Goal: Information Seeking & Learning: Learn about a topic

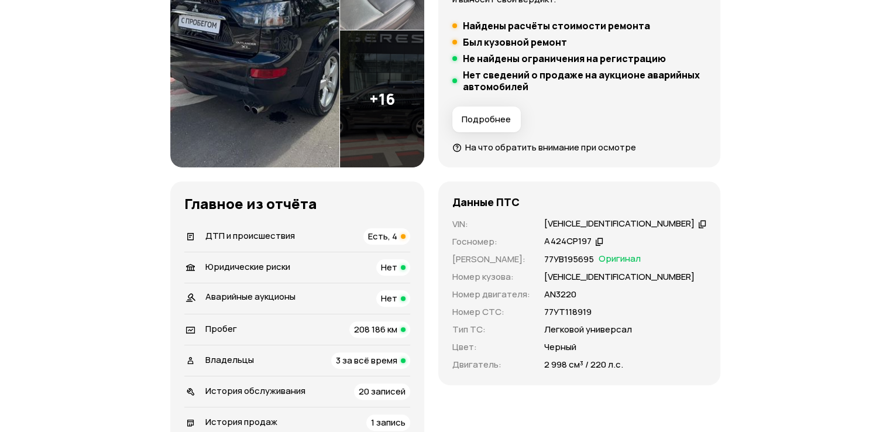
scroll to position [351, 0]
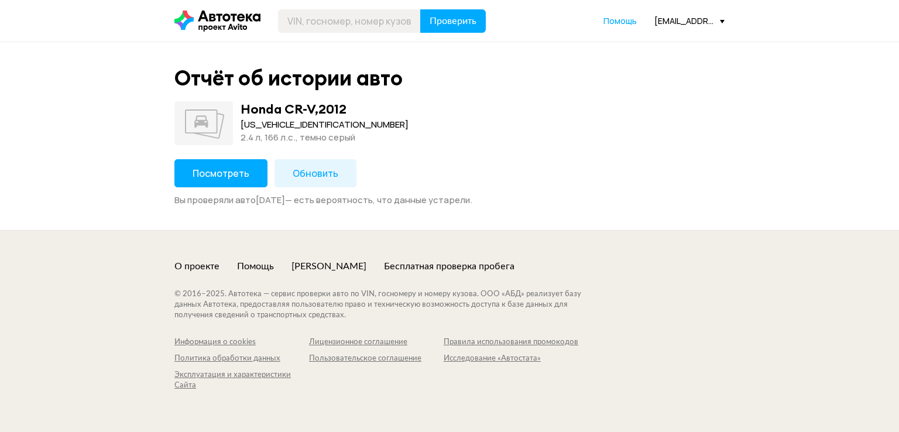
click at [222, 176] on span "Посмотреть" at bounding box center [221, 173] width 57 height 13
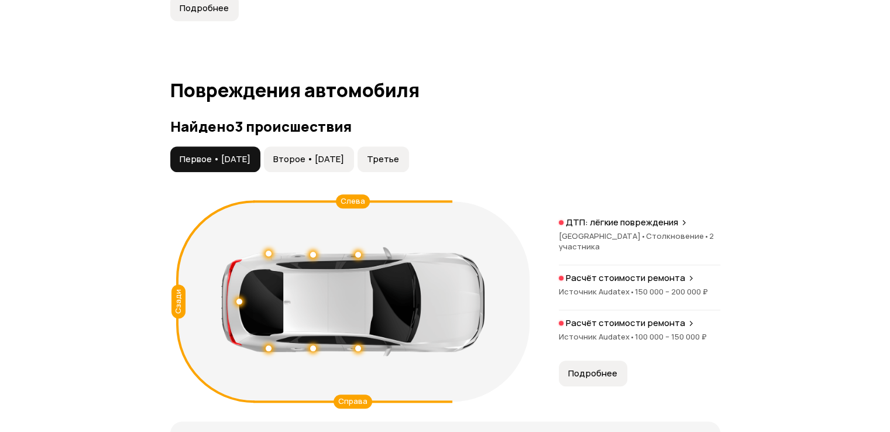
scroll to position [1054, 0]
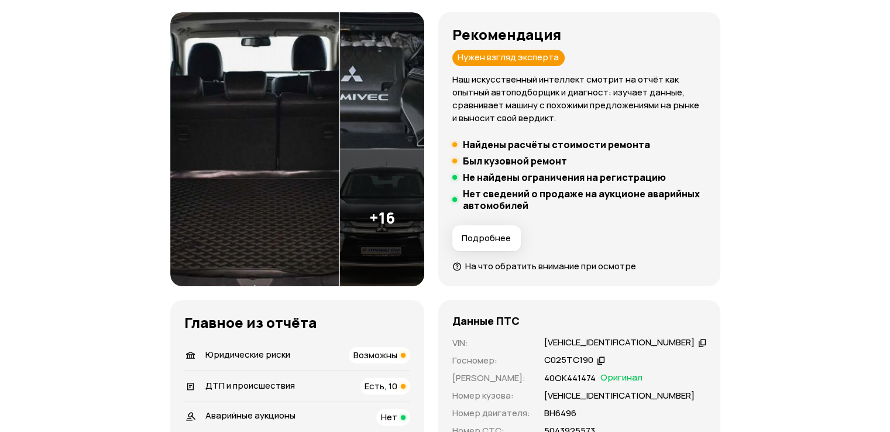
scroll to position [176, 0]
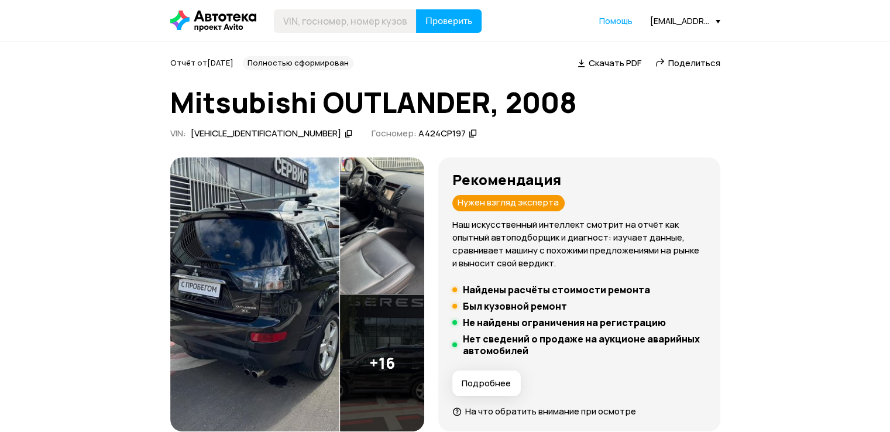
scroll to position [234, 0]
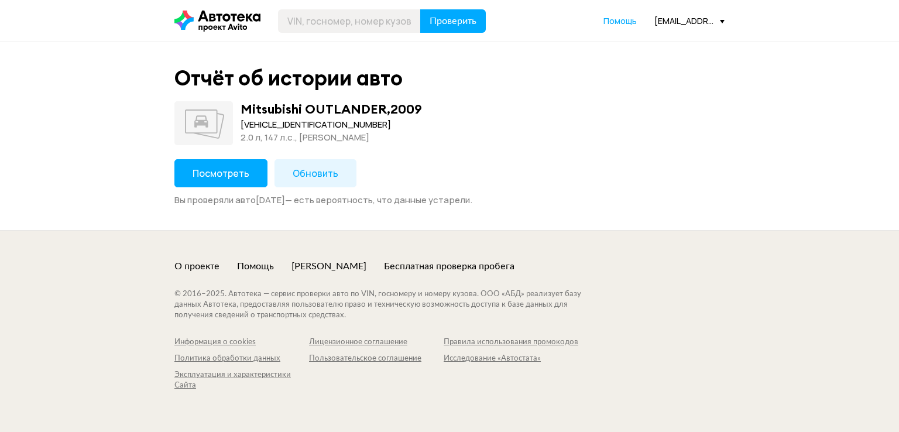
click at [247, 176] on button "Посмотреть" at bounding box center [220, 173] width 93 height 28
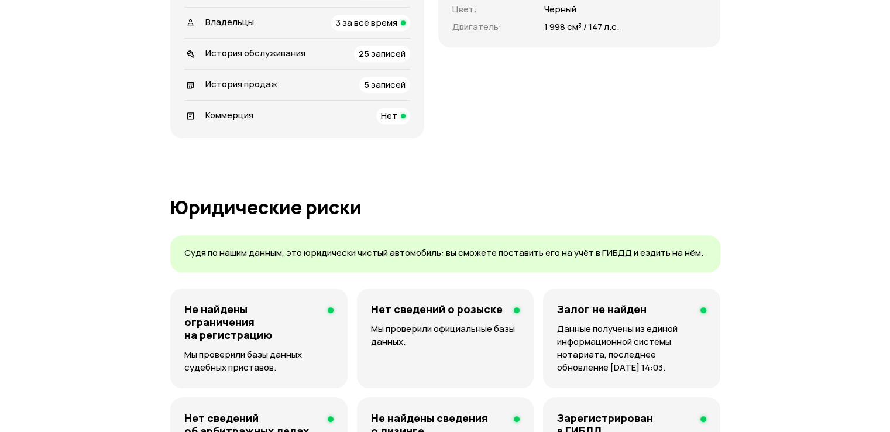
scroll to position [410, 0]
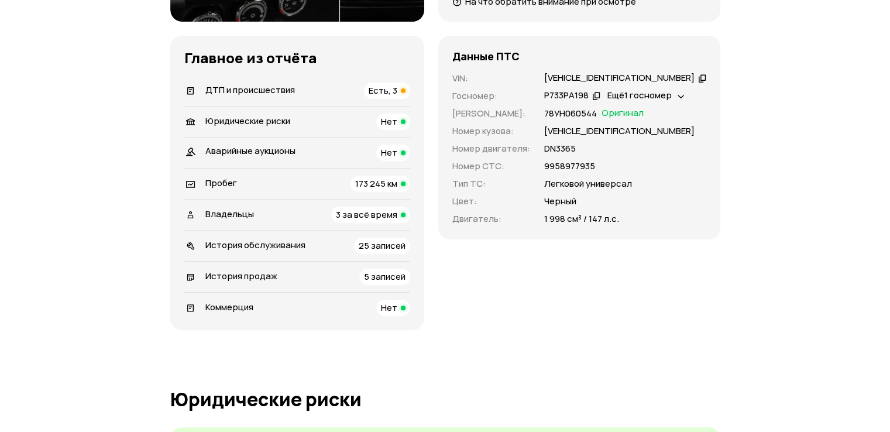
click at [347, 83] on div "ДТП и происшествия Есть, 3" at bounding box center [297, 91] width 226 height 16
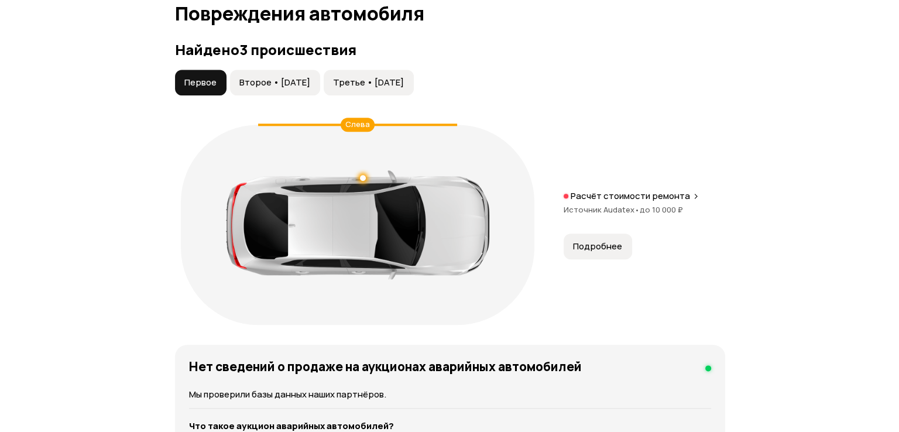
scroll to position [1322, 0]
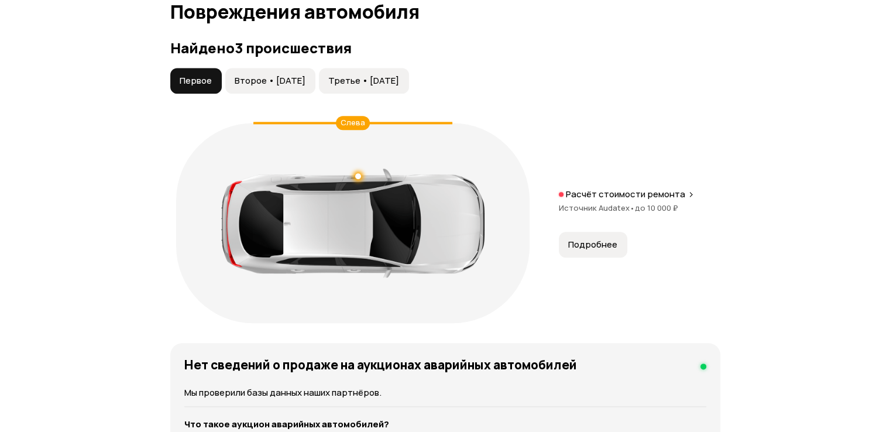
click at [592, 246] on span "Подробнее" at bounding box center [592, 245] width 49 height 12
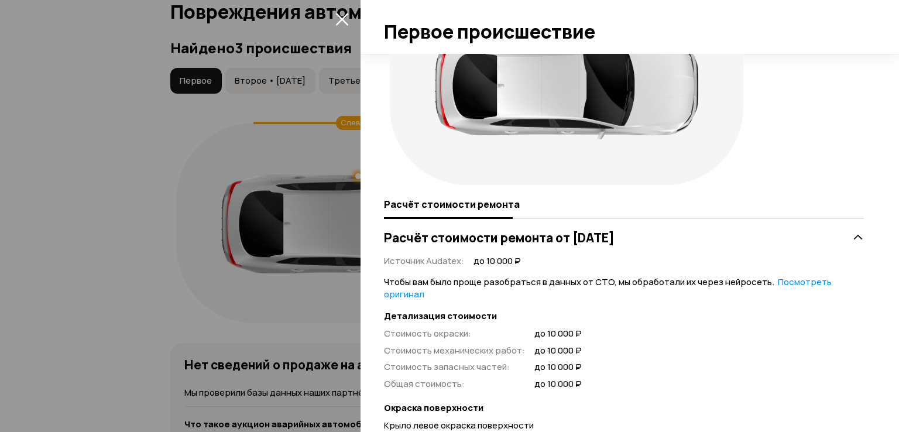
scroll to position [0, 0]
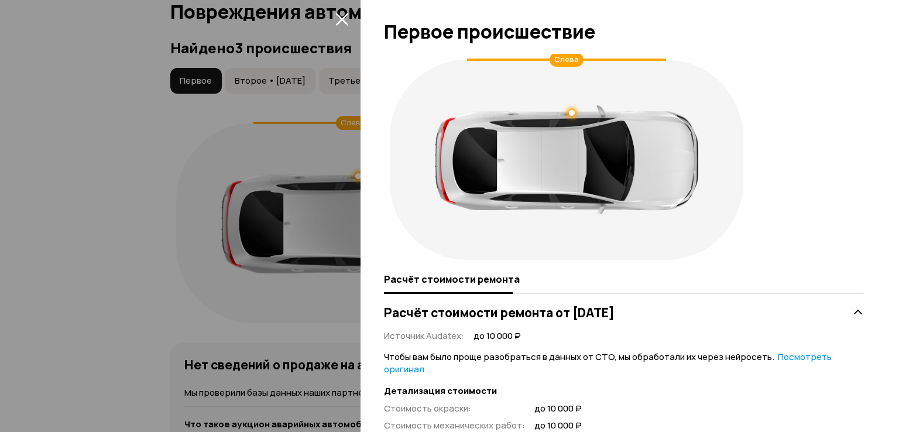
click at [160, 256] on div at bounding box center [449, 216] width 899 height 432
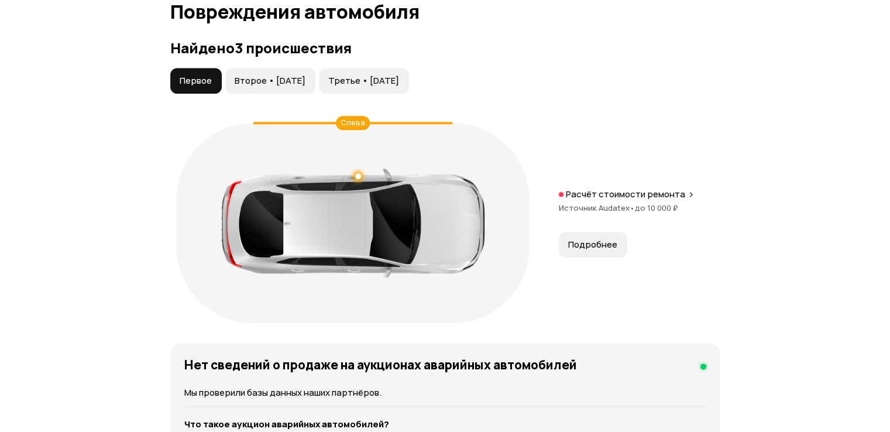
click at [306, 84] on span "Второе • 18 июн 2024" at bounding box center [270, 81] width 71 height 12
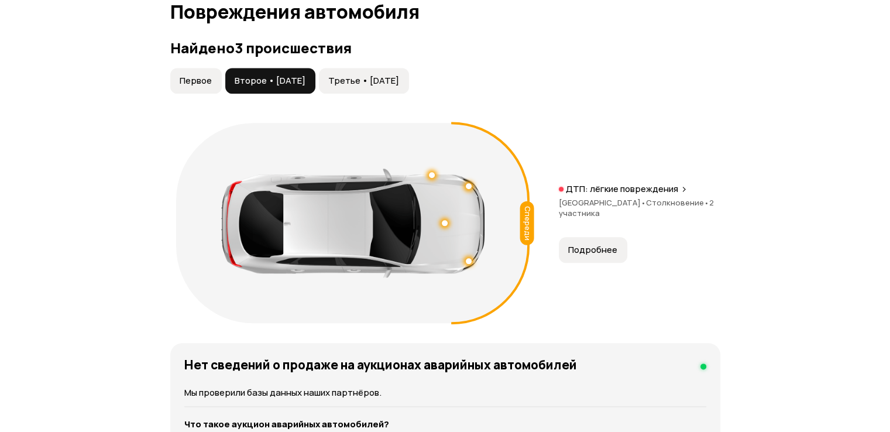
click at [602, 244] on span "Подробнее" at bounding box center [592, 250] width 49 height 12
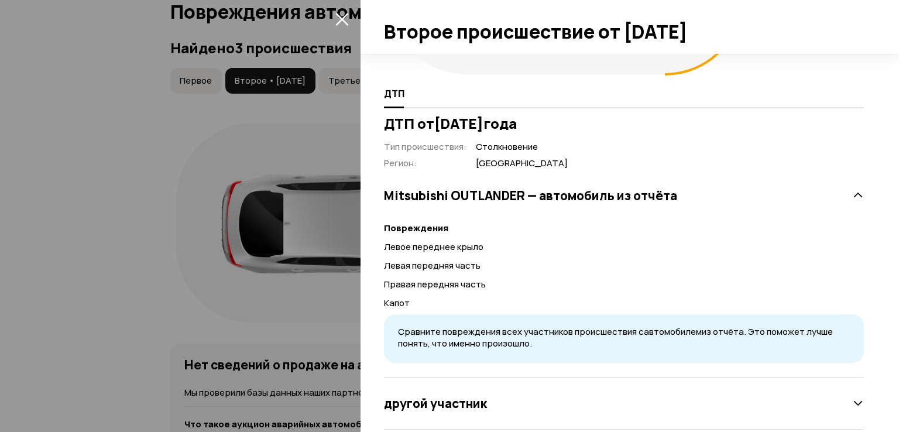
scroll to position [206, 0]
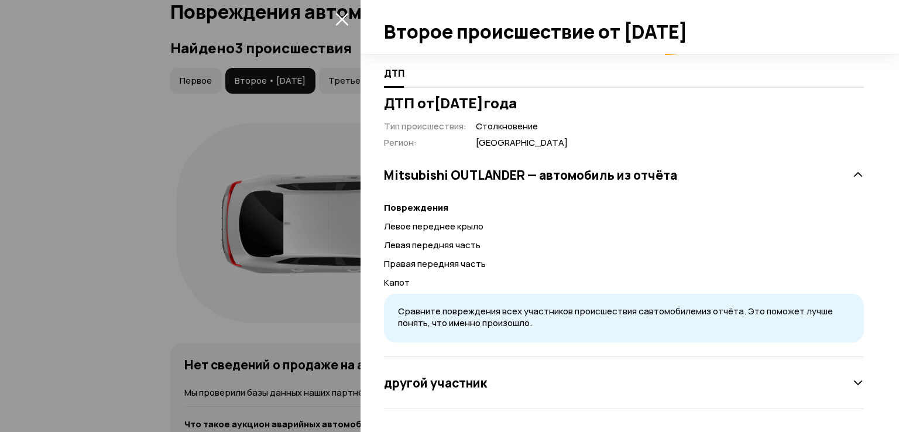
click at [856, 384] on div "ДТП от 18 июня 2024 года Тип происшествия : Столкновение Регион : Москва Mitsub…" at bounding box center [624, 252] width 485 height 314
click at [852, 384] on icon at bounding box center [858, 383] width 12 height 12
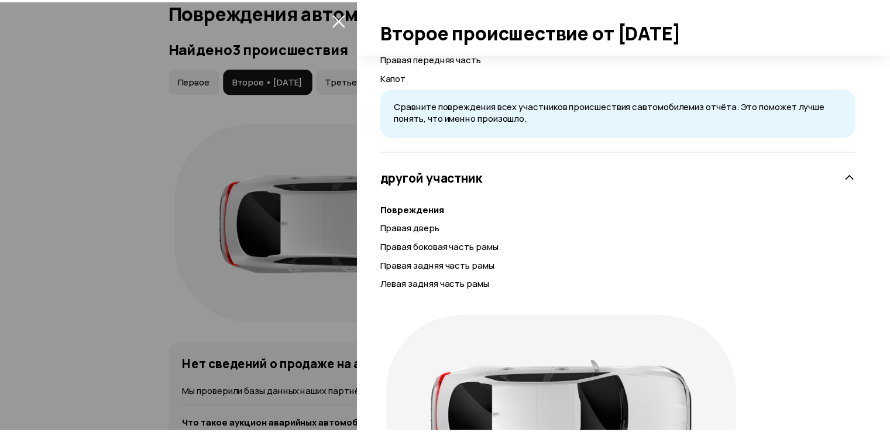
scroll to position [542, 0]
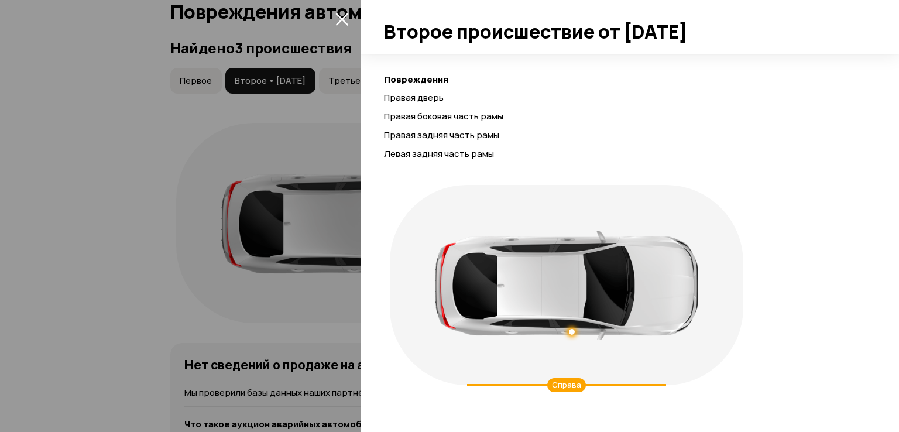
click at [110, 270] on div at bounding box center [449, 216] width 899 height 432
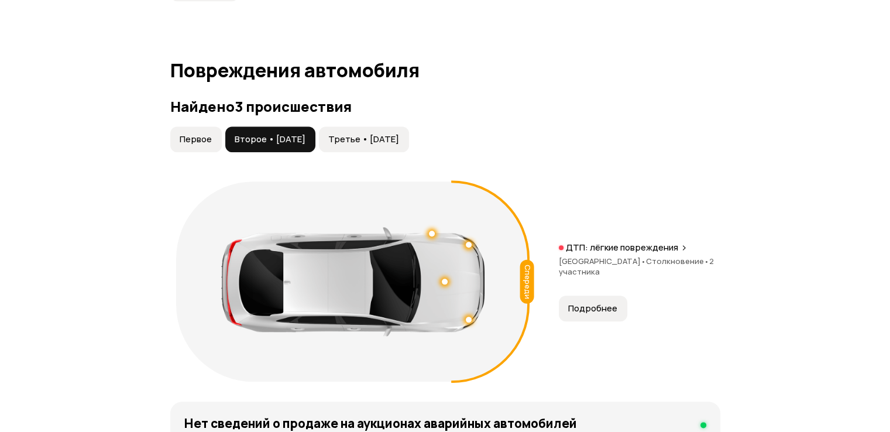
click at [409, 148] on button "Третье • 15 май 2025" at bounding box center [364, 139] width 90 height 26
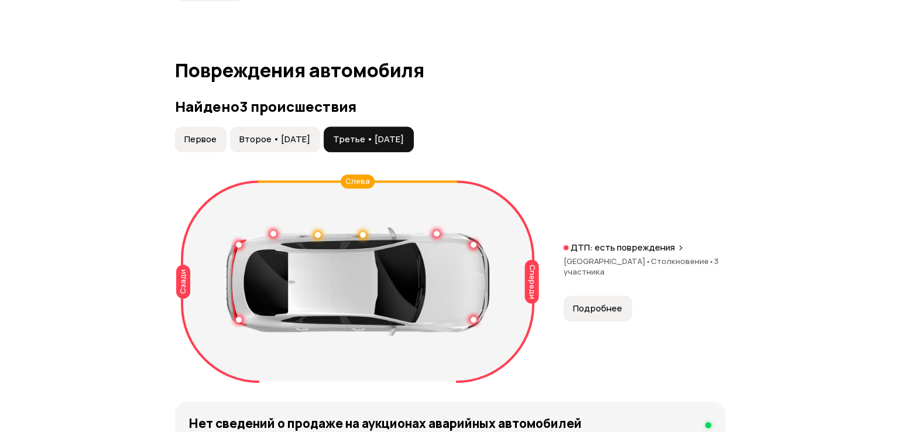
scroll to position [1381, 0]
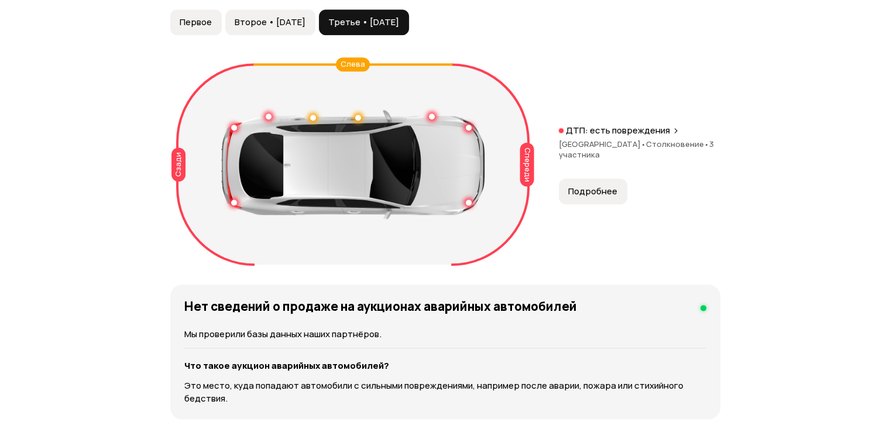
click at [668, 129] on div "ДТП: есть повреждения" at bounding box center [640, 131] width 162 height 12
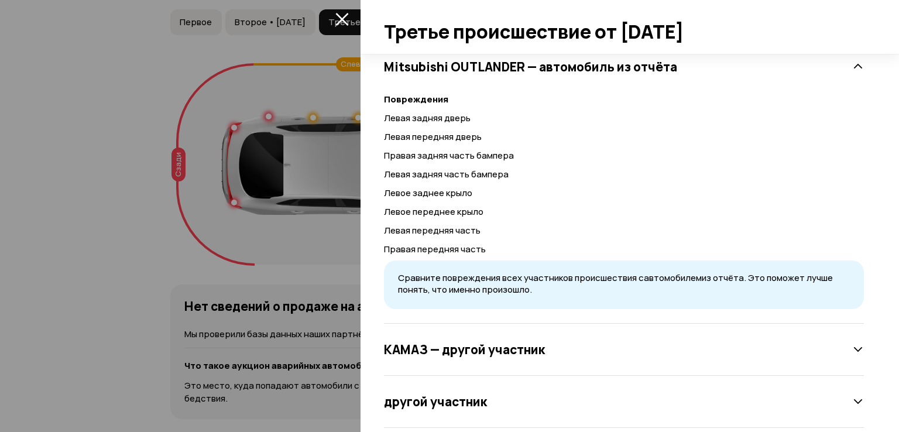
scroll to position [333, 0]
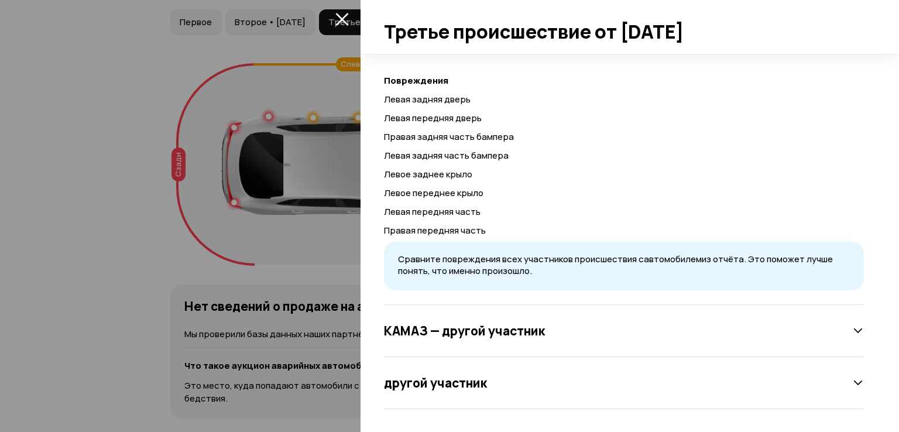
click at [536, 334] on h3 "КАМАЗ — другой участник" at bounding box center [464, 330] width 161 height 15
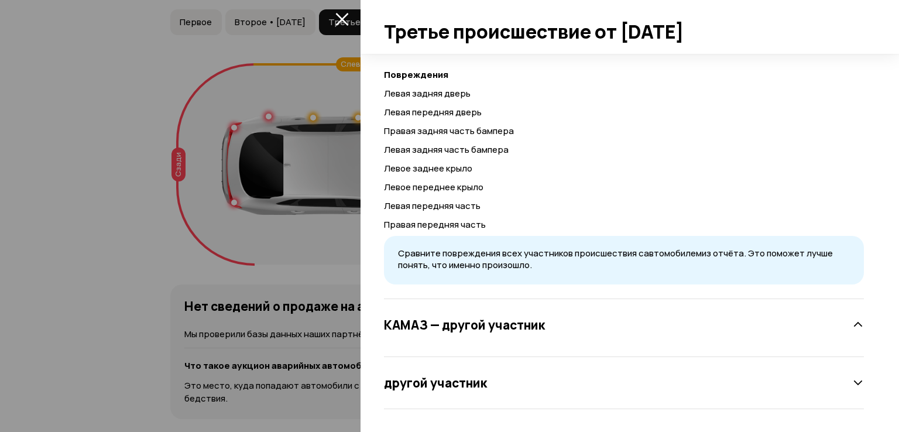
click at [854, 321] on icon at bounding box center [858, 325] width 12 height 12
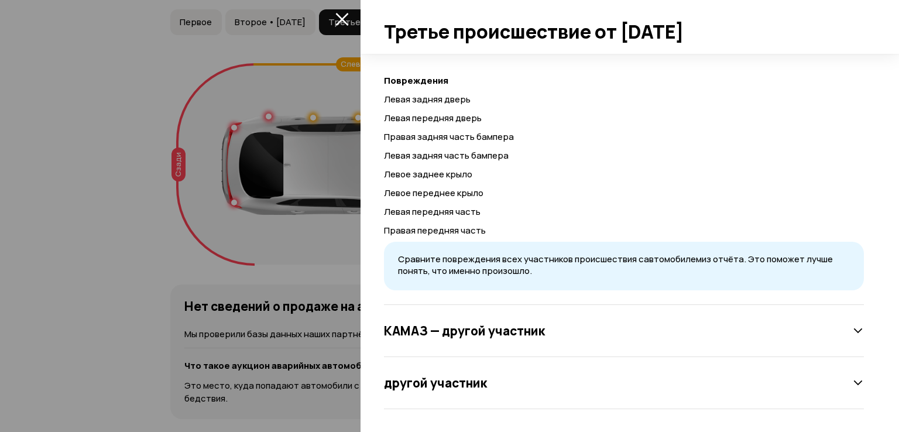
click at [852, 386] on icon at bounding box center [858, 383] width 12 height 12
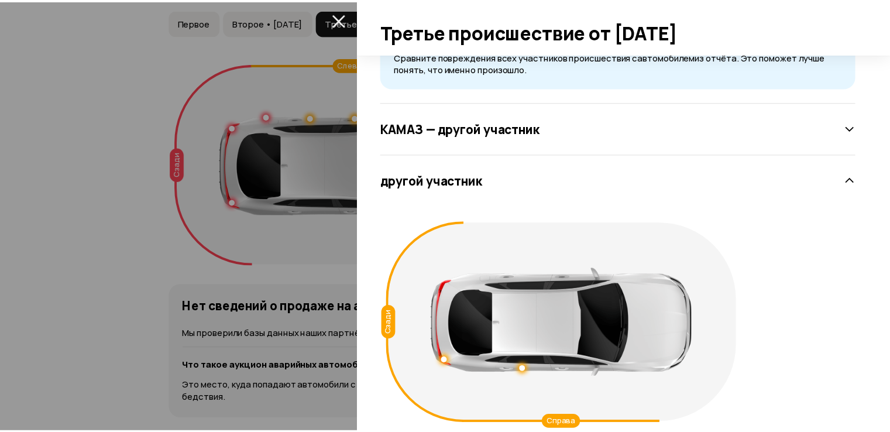
scroll to position [573, 0]
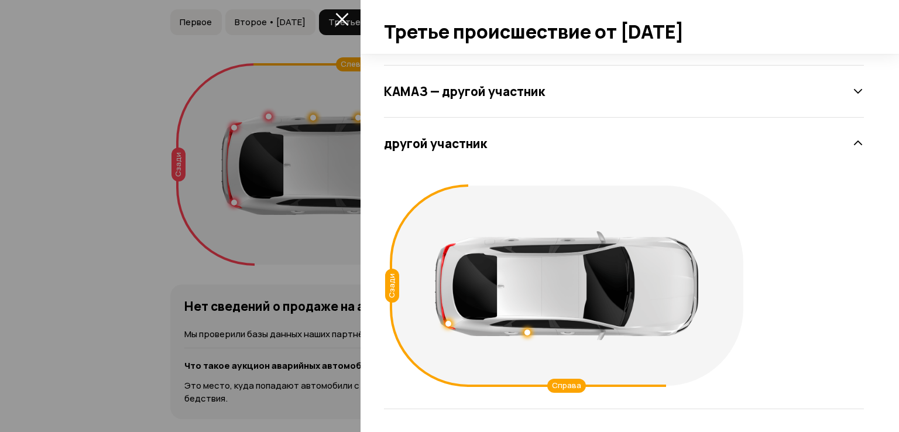
click at [65, 300] on div at bounding box center [449, 216] width 899 height 432
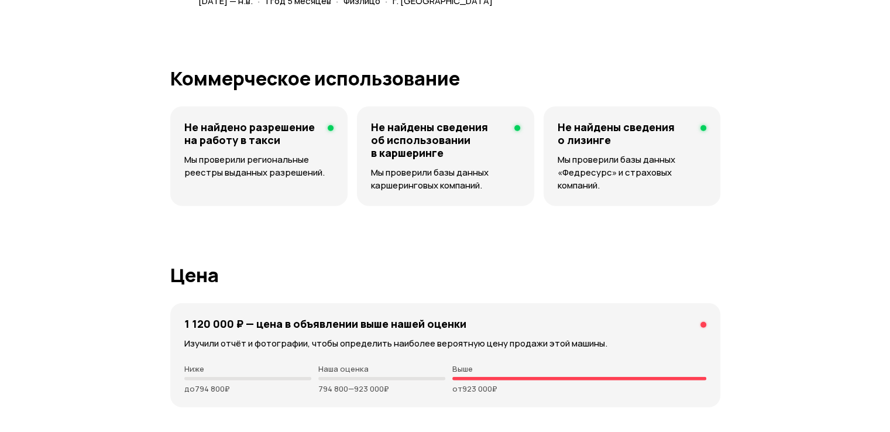
scroll to position [3079, 0]
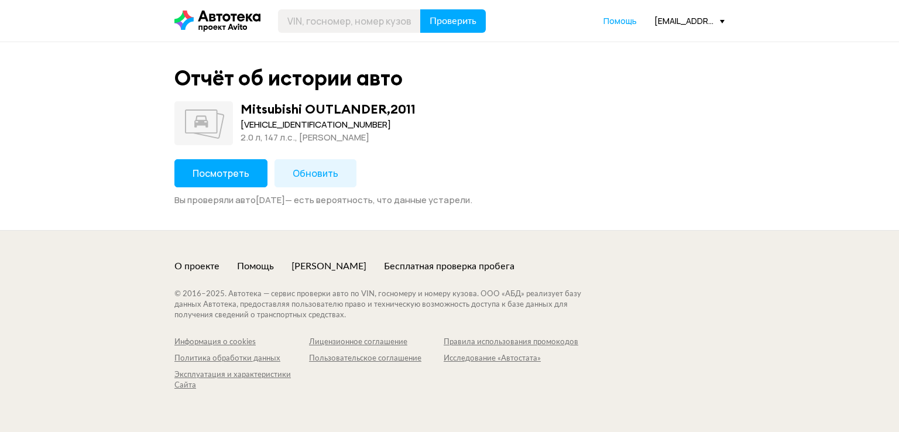
click at [231, 172] on span "Посмотреть" at bounding box center [221, 173] width 57 height 13
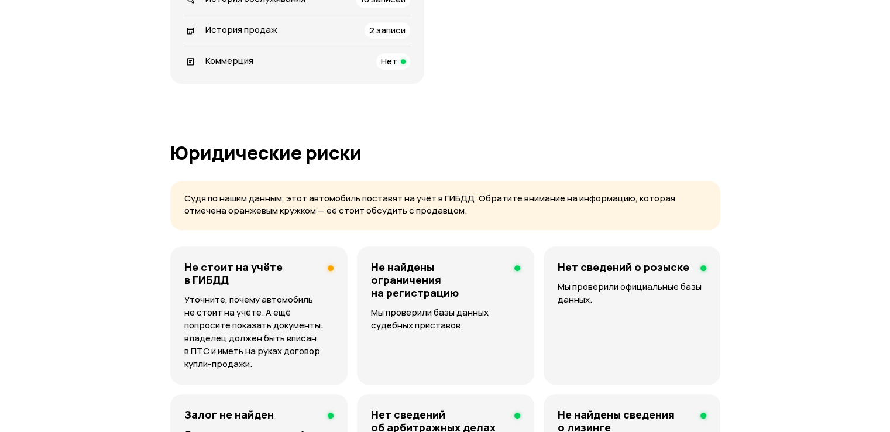
scroll to position [468, 0]
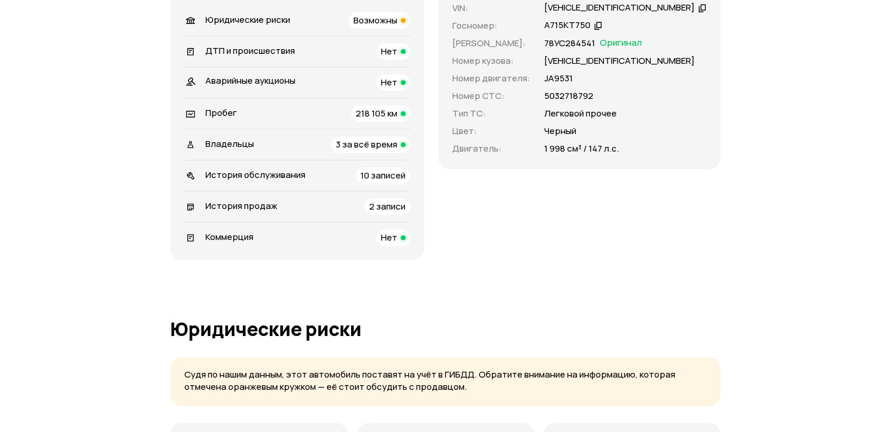
click at [397, 172] on span "10 записей" at bounding box center [383, 175] width 45 height 12
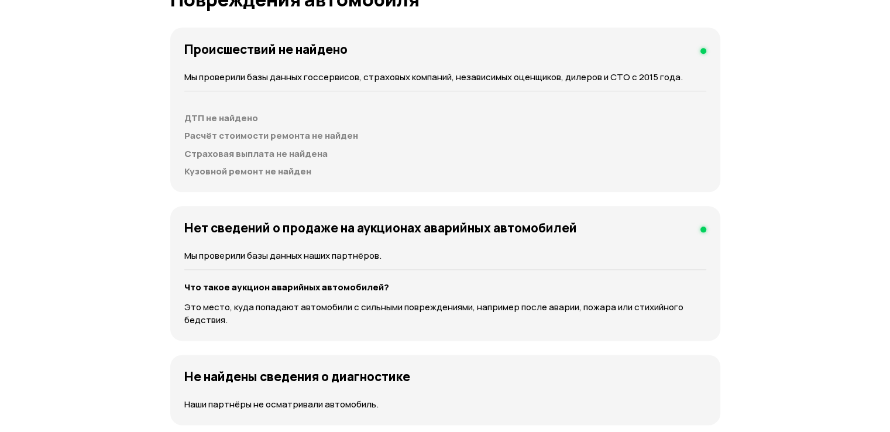
scroll to position [1278, 0]
